Goal: Check status: Check status

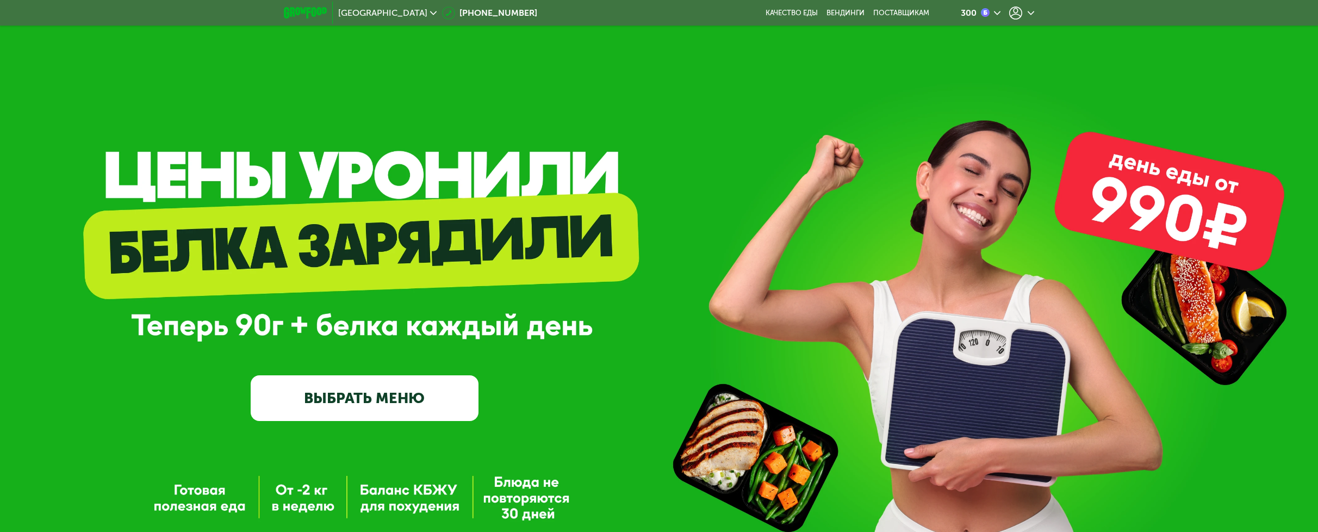
click at [1023, 14] on div at bounding box center [1022, 13] width 25 height 13
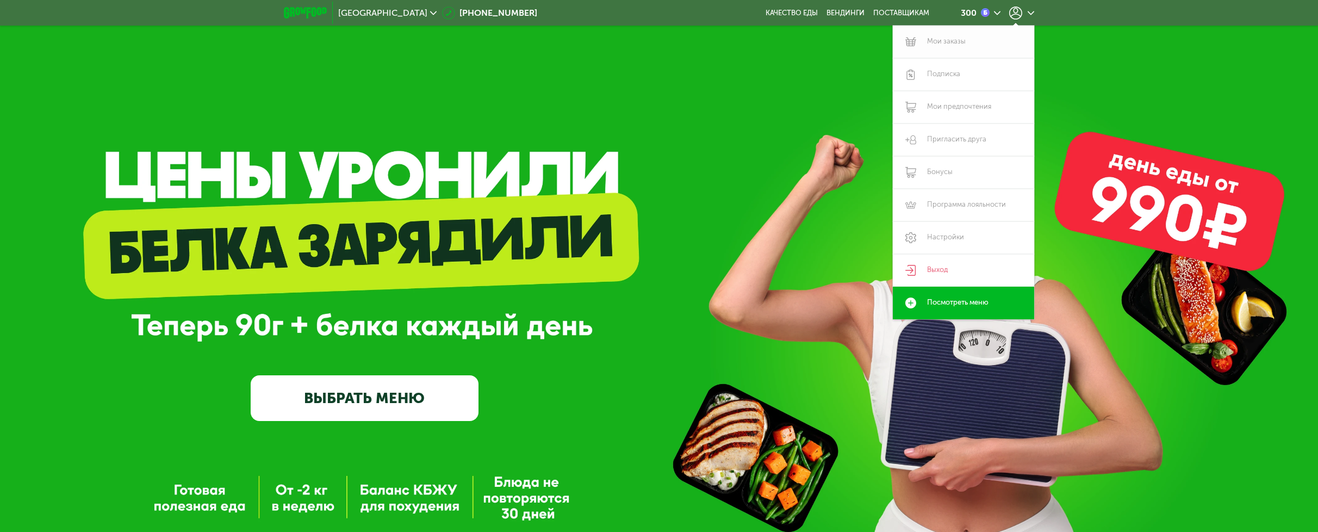
click at [991, 40] on link "Мои заказы" at bounding box center [963, 42] width 141 height 33
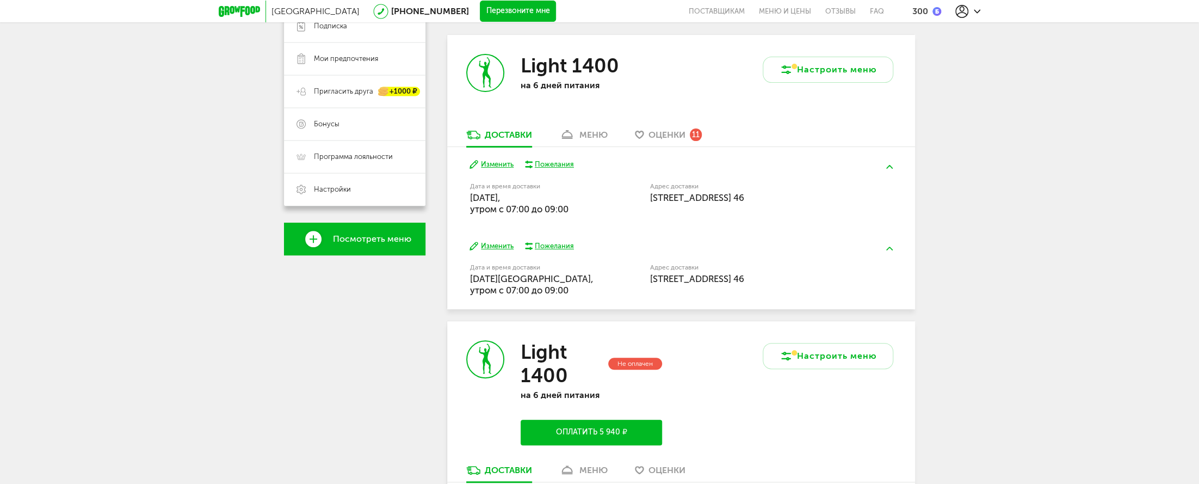
scroll to position [237, 0]
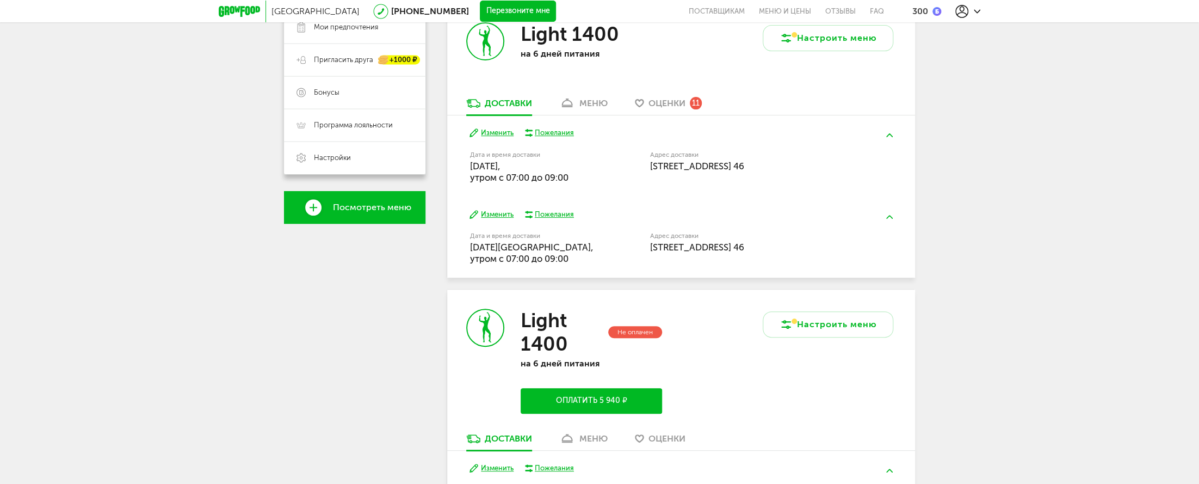
click at [575, 106] on icon at bounding box center [567, 102] width 16 height 9
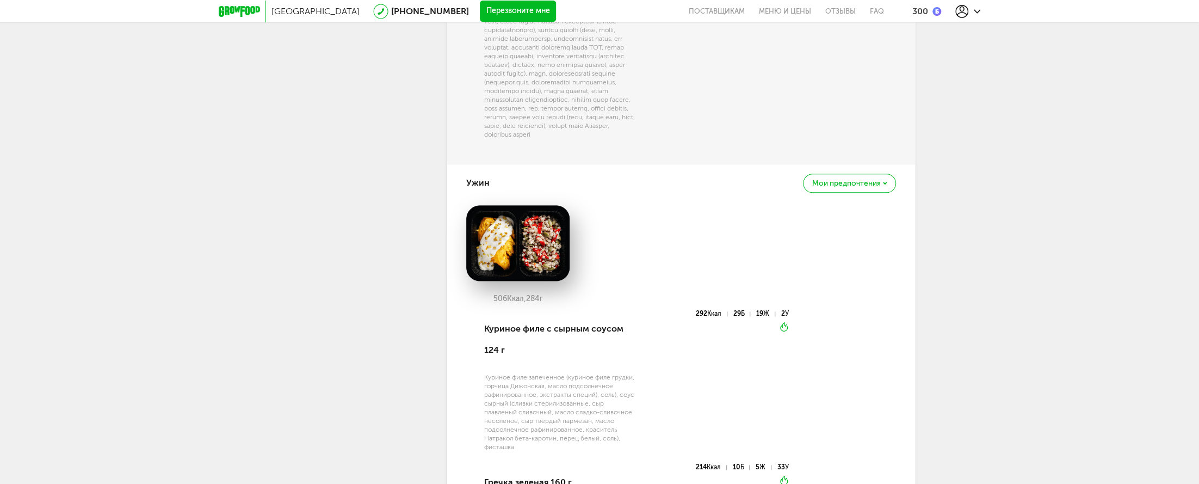
scroll to position [1103, 0]
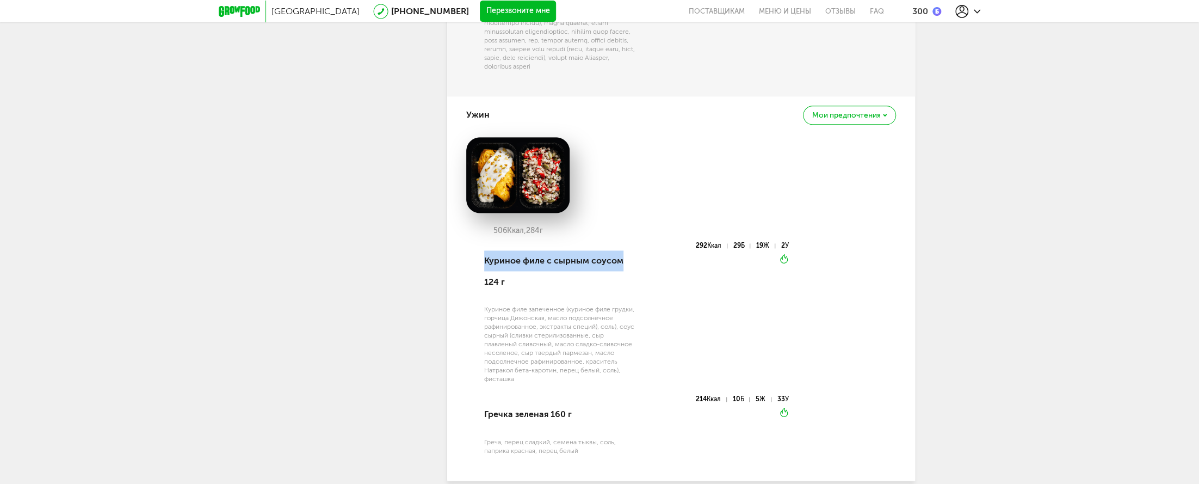
drag, startPoint x: 477, startPoint y: 277, endPoint x: 626, endPoint y: 280, distance: 148.5
click at [626, 280] on div "Куриное филе с сырным соусом 124 г Куриное филе запеченное (куриное филе грудки…" at bounding box center [627, 354] width 323 height 225
click at [689, 315] on div "292 Ккал 29 Б 19 Ж 2 У Вкуснее разогреть" at bounding box center [711, 318] width 153 height 153
click at [887, 299] on div "506 Ккал, 284 г Куриное филе с сырным соусом 124 г Куриное филе запеченное (кур…" at bounding box center [681, 302] width 430 height 330
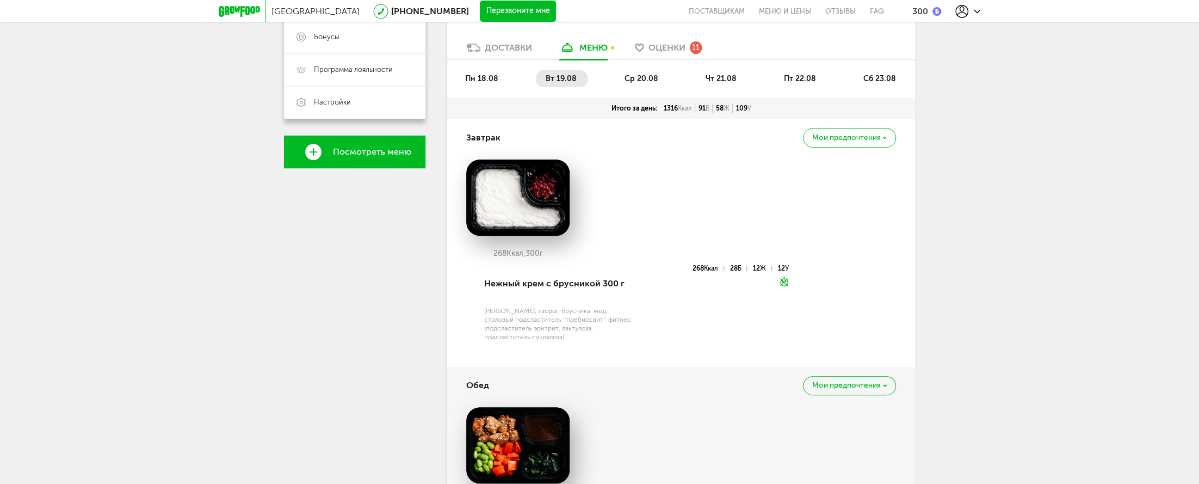
scroll to position [0, 0]
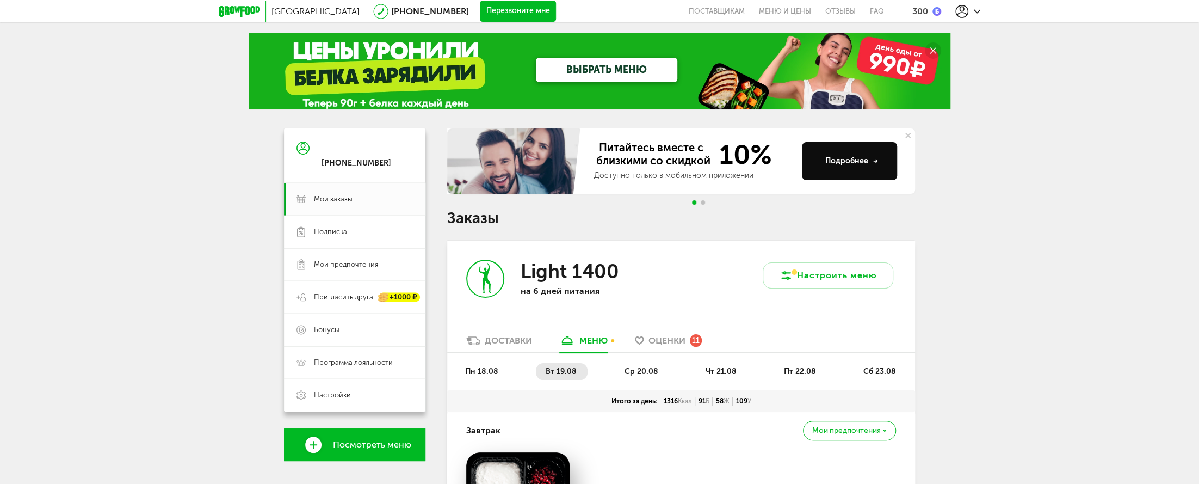
click at [487, 373] on span "пн 18.08" at bounding box center [481, 371] width 33 height 9
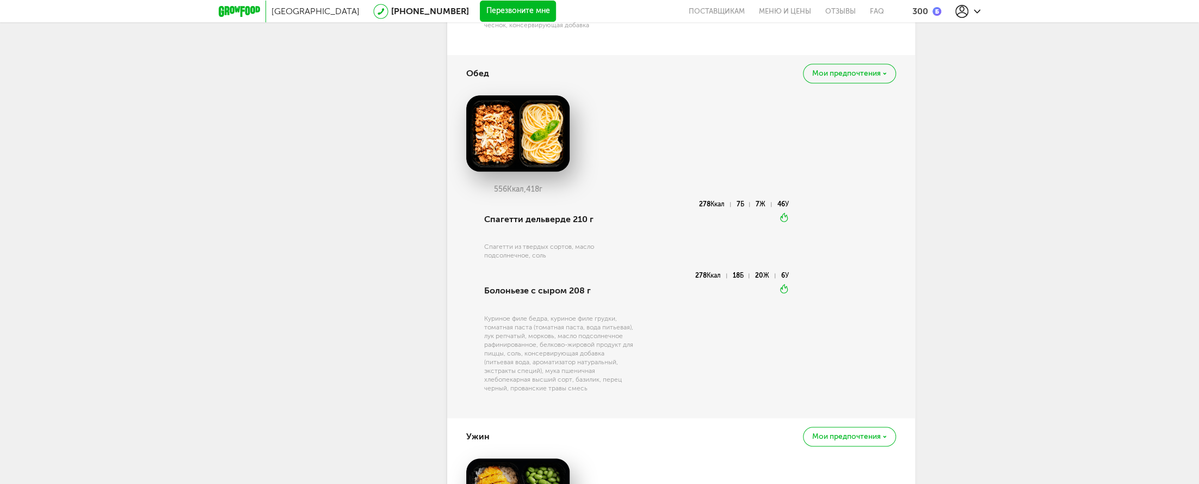
scroll to position [712, 0]
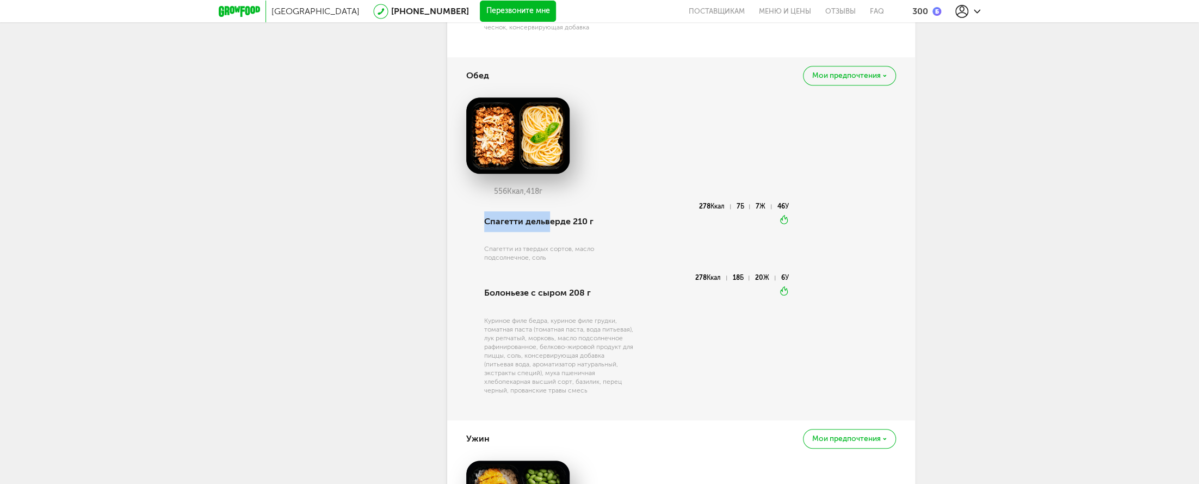
drag, startPoint x: 479, startPoint y: 222, endPoint x: 550, endPoint y: 223, distance: 71.3
click at [550, 223] on div "Спагетти дельверде 210 г Спагетти из твердых сортов, масло подсолнечное, соль 2…" at bounding box center [627, 305] width 323 height 204
click at [951, 270] on div "Москва [PHONE_NUMBER] Перезвоните мне поставщикам Меню и цены Отзывы FAQ 300 [P…" at bounding box center [599, 352] width 1199 height 2129
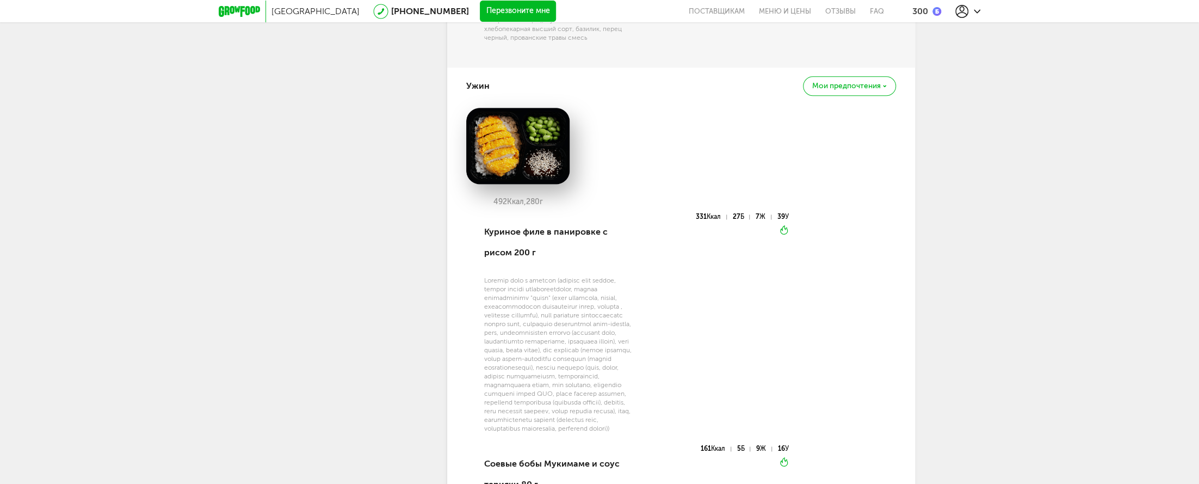
scroll to position [1008, 0]
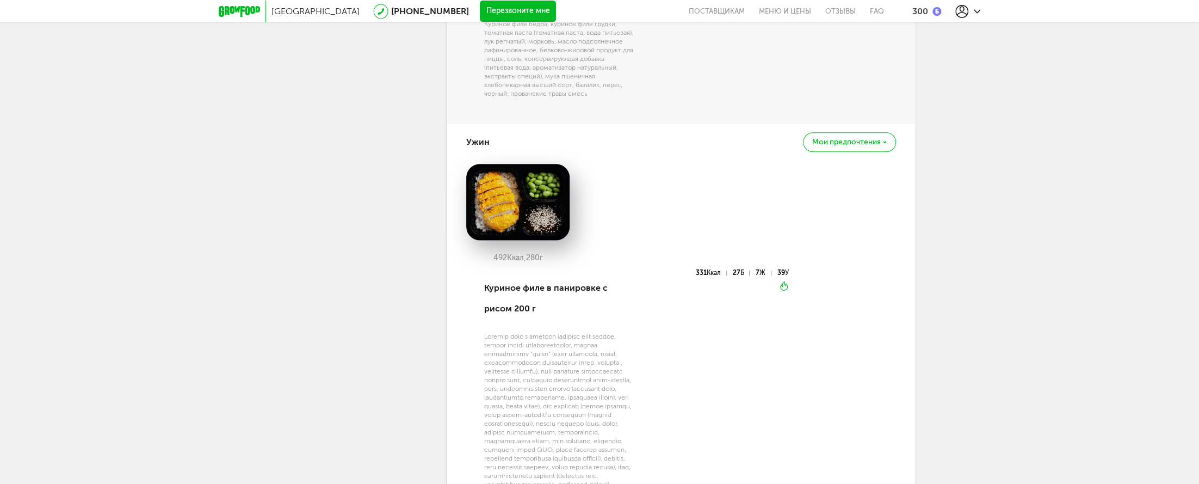
click at [893, 295] on div "492 Ккал, 280 г Куриное филе в панировке с рисом 200 г 331 Ккал 27 Б 7 Ж 39 У В…" at bounding box center [681, 400] width 430 height 473
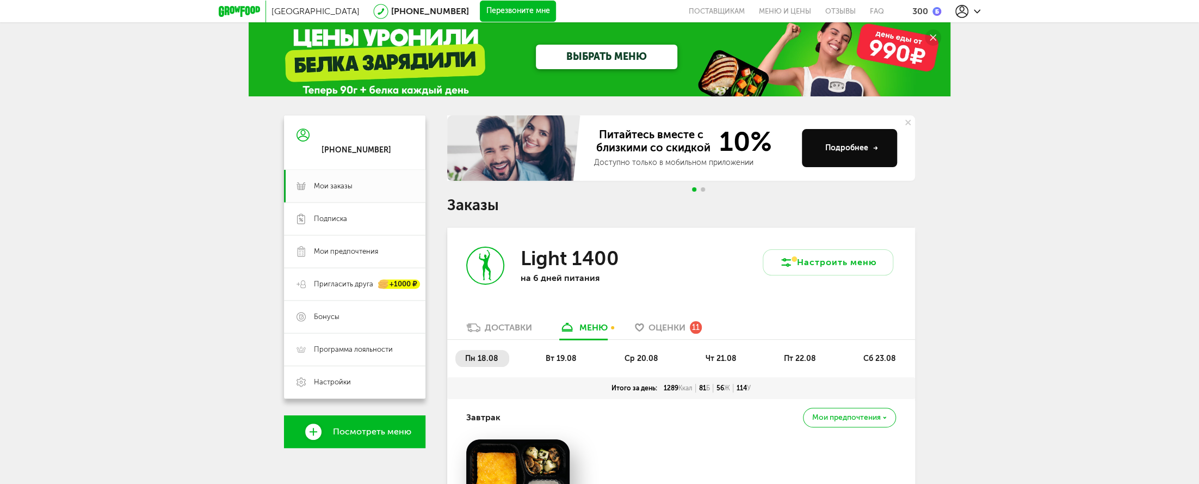
scroll to position [0, 0]
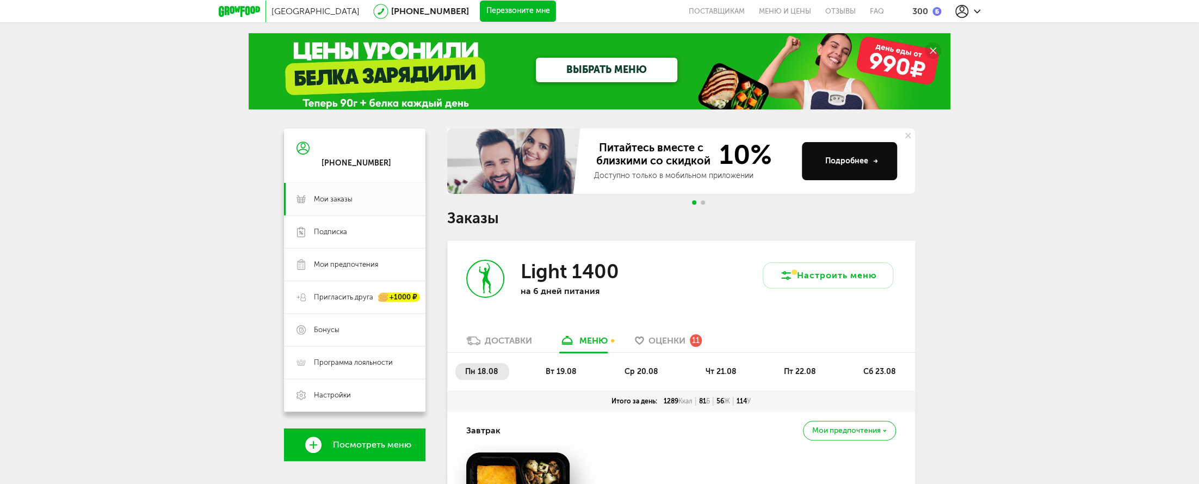
click at [562, 374] on span "вт 19.08" at bounding box center [561, 371] width 31 height 9
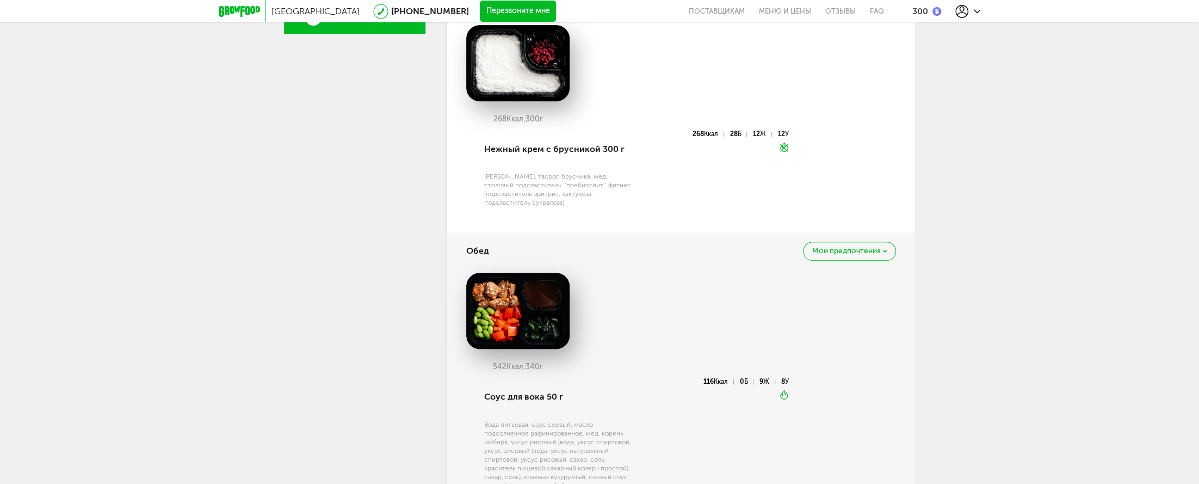
scroll to position [178, 0]
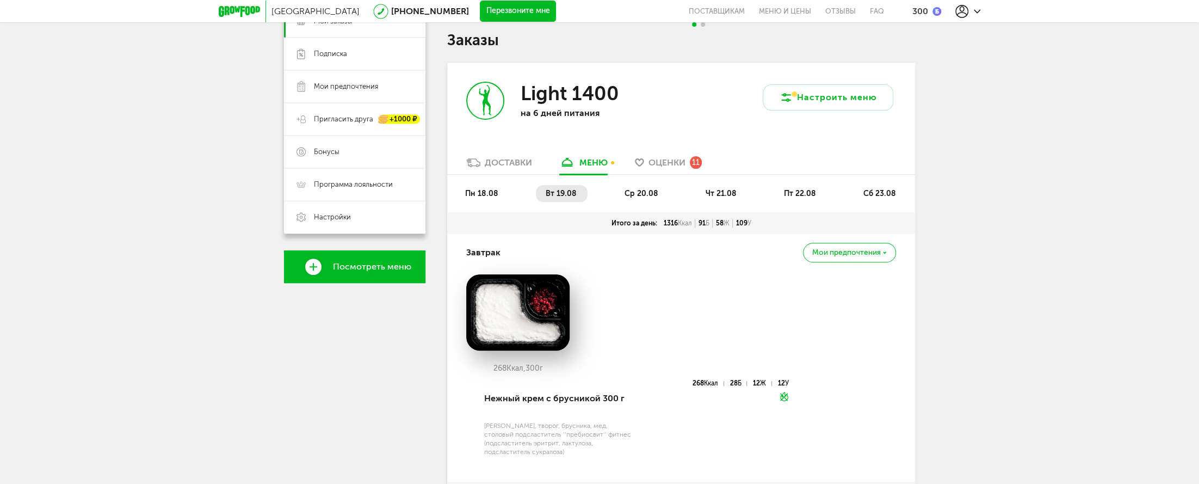
click at [469, 193] on span "пн 18.08" at bounding box center [481, 193] width 33 height 9
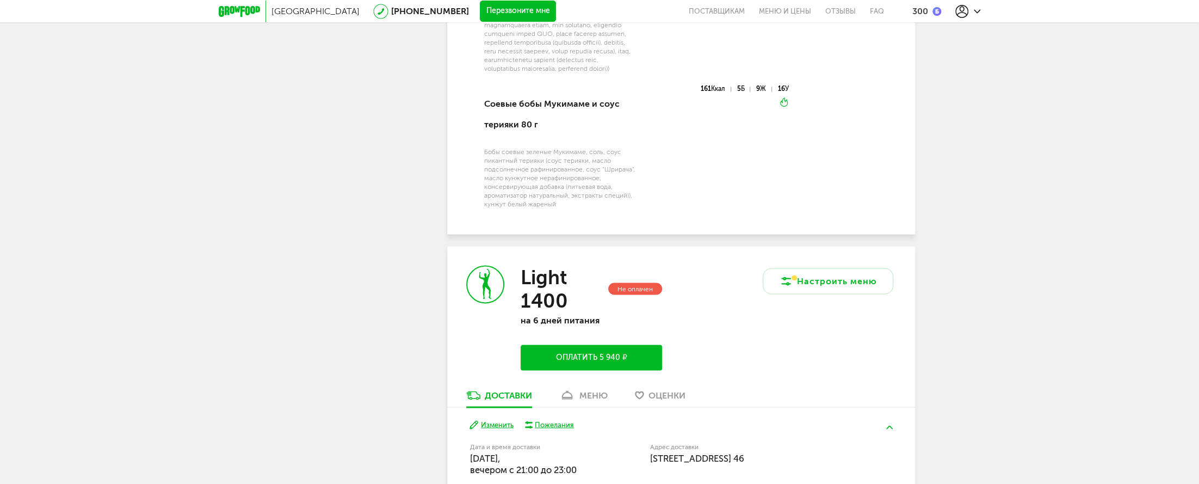
scroll to position [1663, 0]
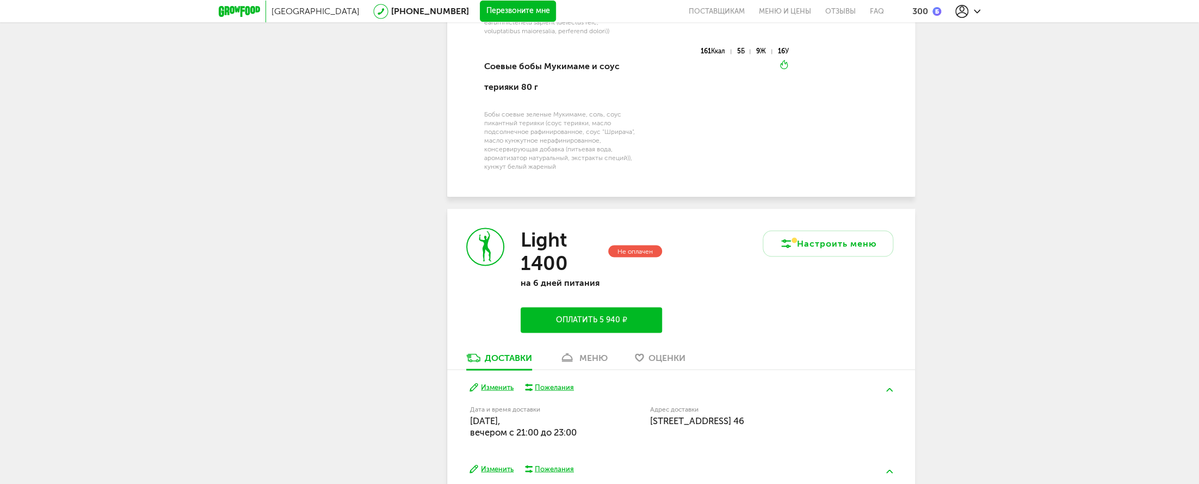
scroll to position [1011, 0]
